Goal: Task Accomplishment & Management: Use online tool/utility

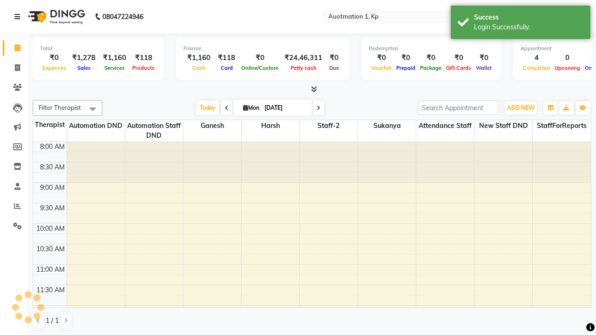
click at [19, 17] on icon at bounding box center [17, 16] width 6 height 7
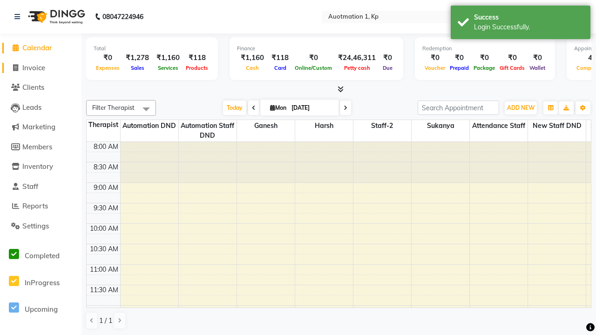
click at [40, 67] on span "Invoice" at bounding box center [33, 67] width 23 height 9
select select "150"
select select "service"
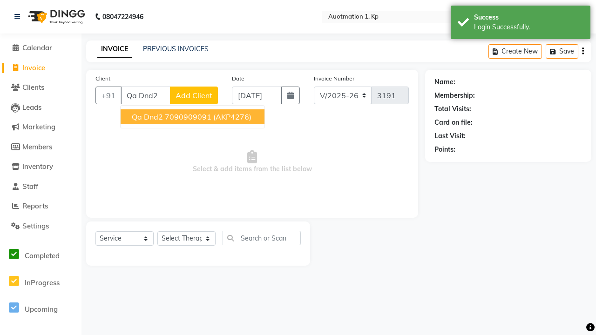
click at [192, 117] on ngb-highlight "7090909091" at bounding box center [188, 116] width 47 height 9
type input "7090909091"
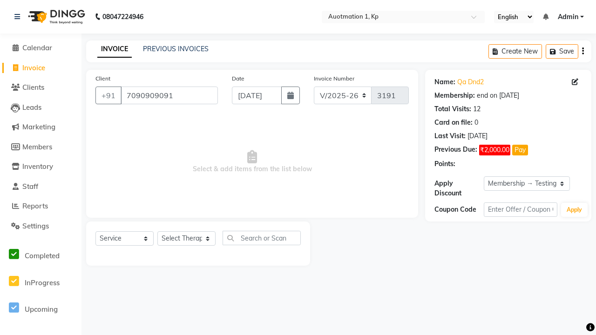
select select "0:"
